Goal: Task Accomplishment & Management: Manage account settings

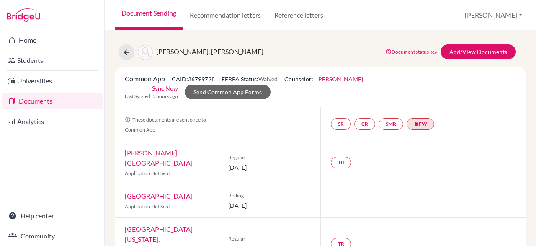
scroll to position [6, 0]
click at [445, 146] on div "TR" at bounding box center [423, 162] width 206 height 43
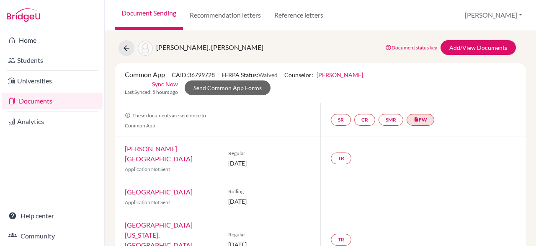
scroll to position [10, 0]
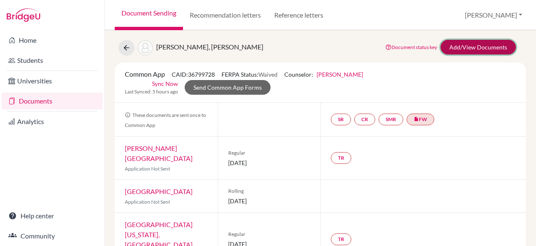
click at [447, 40] on link "Add/View Documents" at bounding box center [478, 47] width 75 height 15
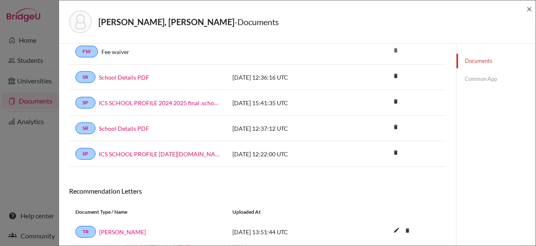
scroll to position [348, 0]
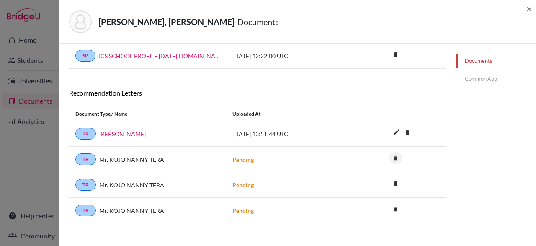
click at [395, 152] on icon "delete" at bounding box center [396, 158] width 13 height 13
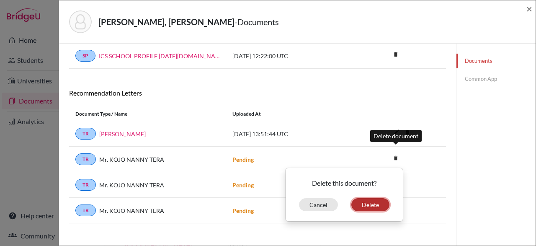
click at [376, 198] on button "Delete" at bounding box center [370, 204] width 38 height 13
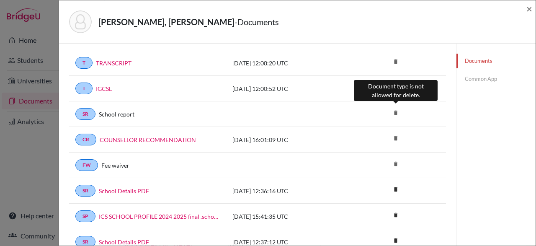
scroll to position [135, 0]
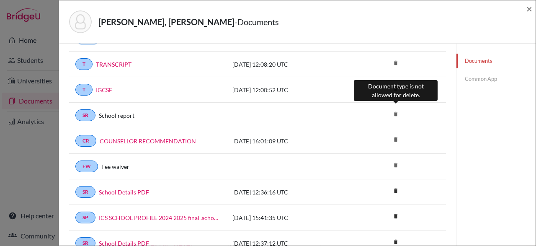
click at [491, 80] on link "Common App" at bounding box center [496, 79] width 79 height 15
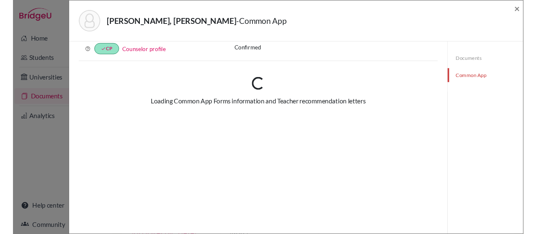
scroll to position [44, 0]
